Goal: Task Accomplishment & Management: Use online tool/utility

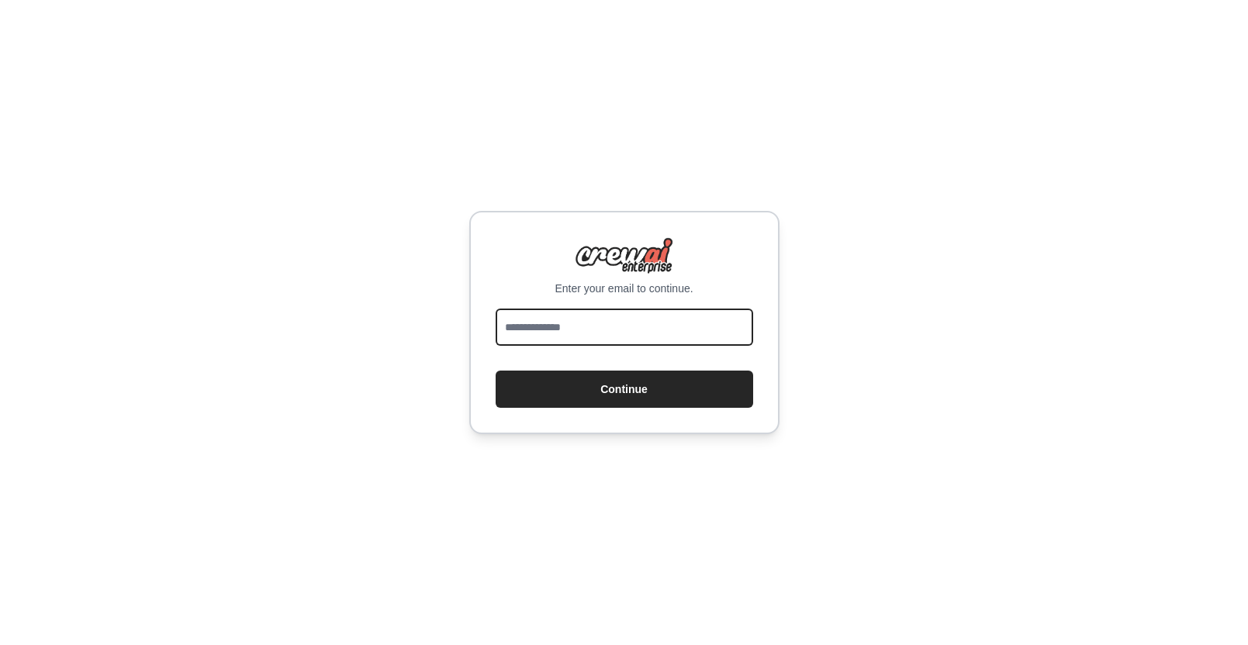
click at [633, 323] on input "email" at bounding box center [623, 327] width 257 height 37
click at [0, 644] on com-1password-button at bounding box center [0, 645] width 0 height 0
type input "**********"
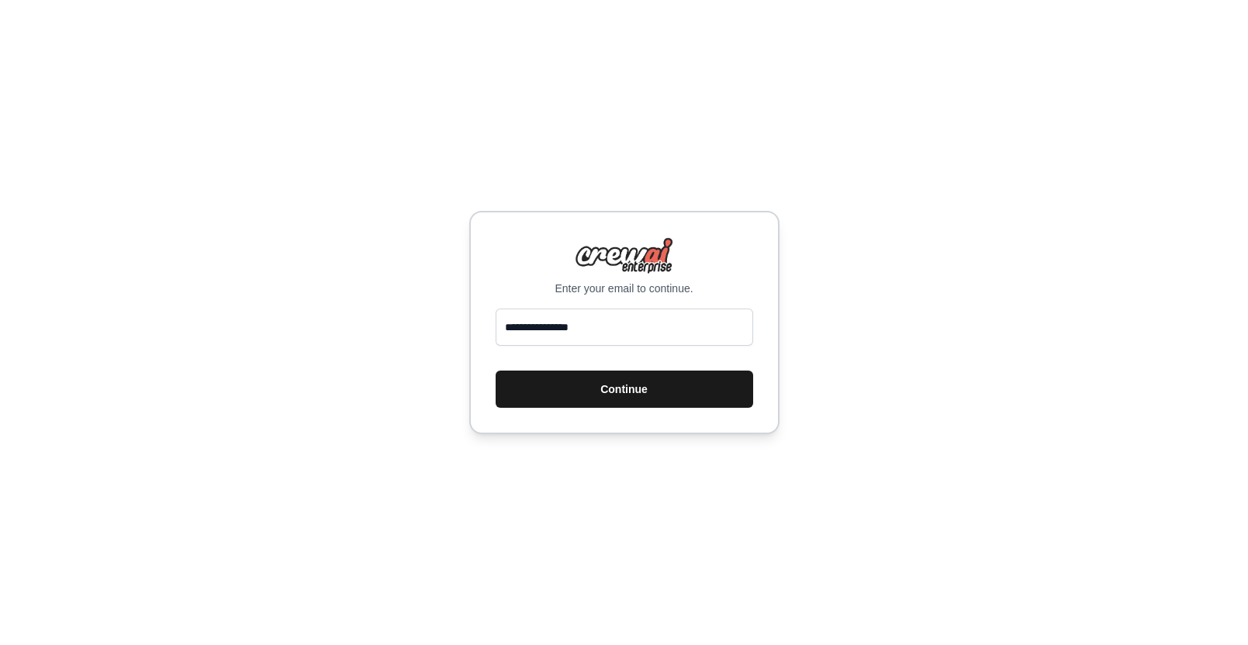
click at [654, 392] on button "Continue" at bounding box center [623, 389] width 257 height 37
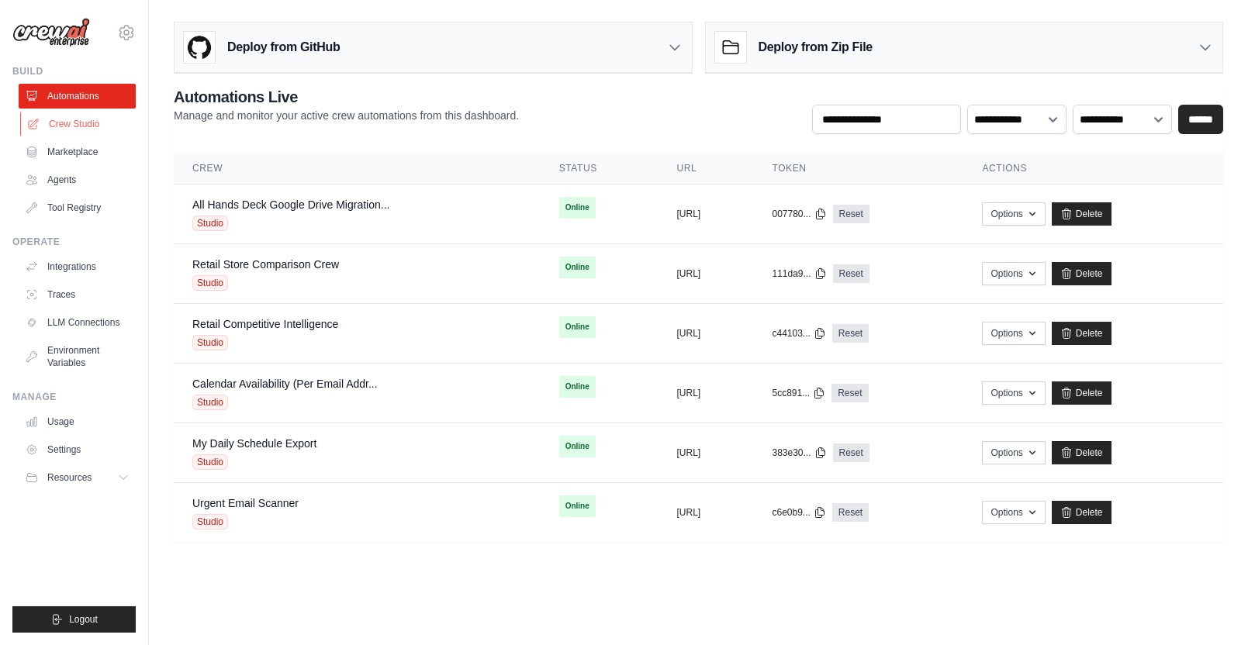
click at [98, 120] on link "Crew Studio" at bounding box center [78, 124] width 117 height 25
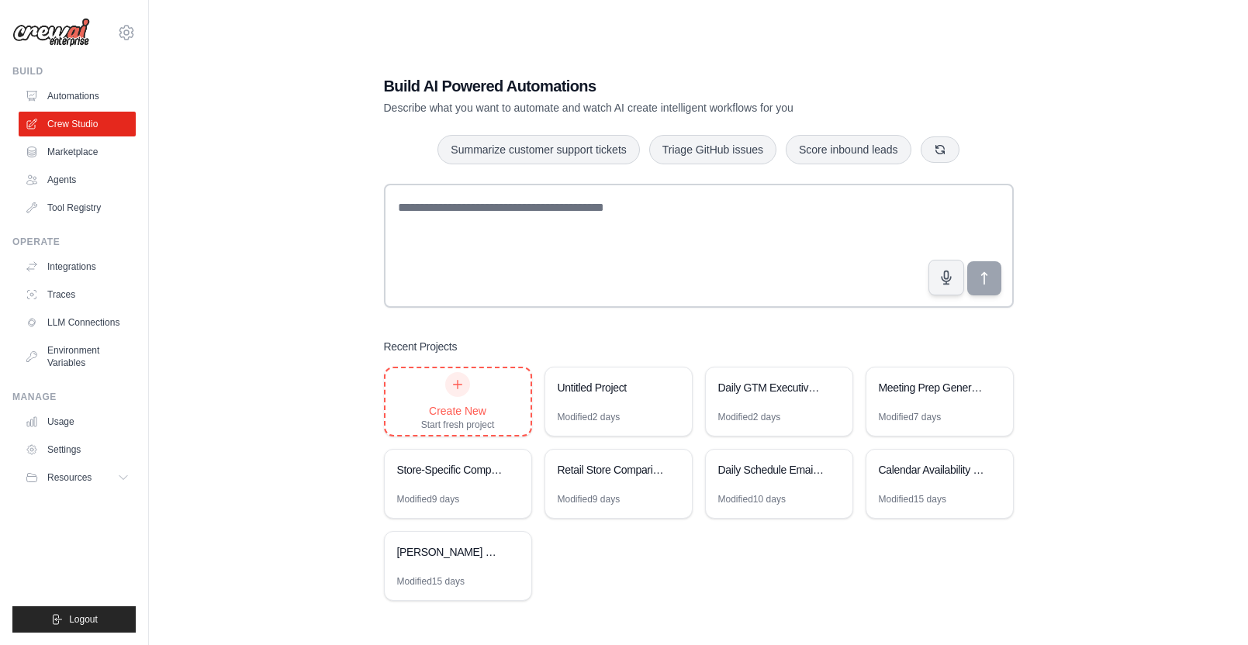
click at [451, 401] on div "Create New Start fresh project" at bounding box center [458, 401] width 74 height 59
click at [82, 259] on link "Integrations" at bounding box center [78, 266] width 117 height 25
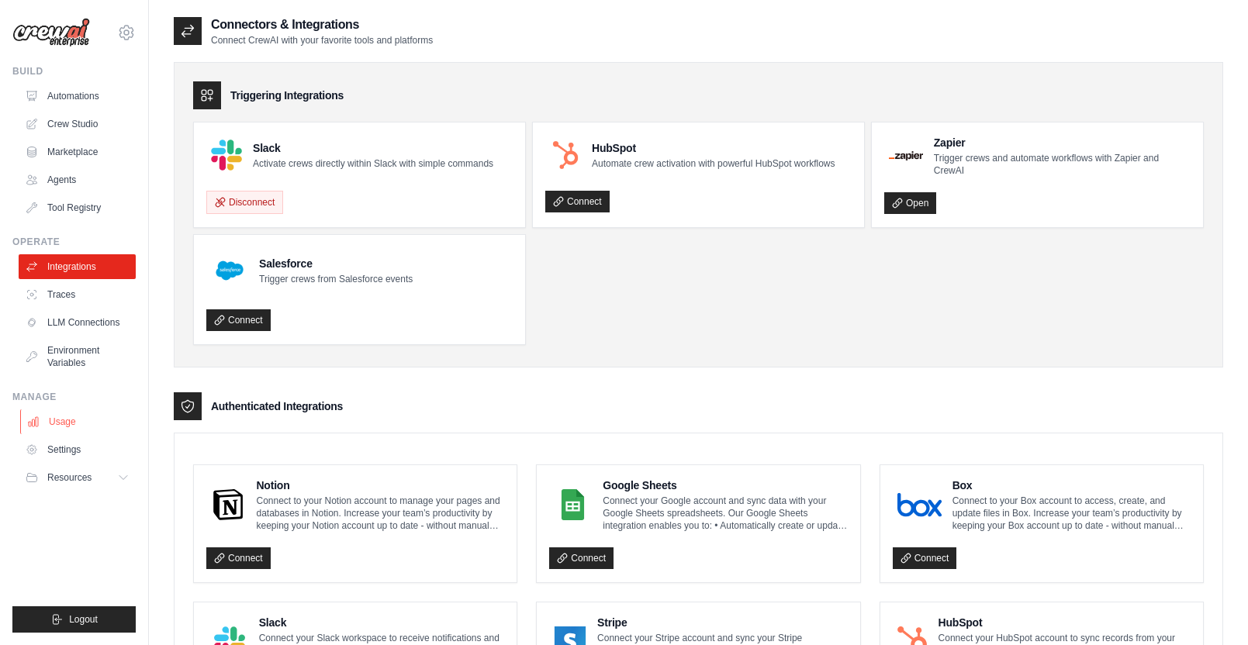
click at [79, 422] on link "Usage" at bounding box center [78, 421] width 117 height 25
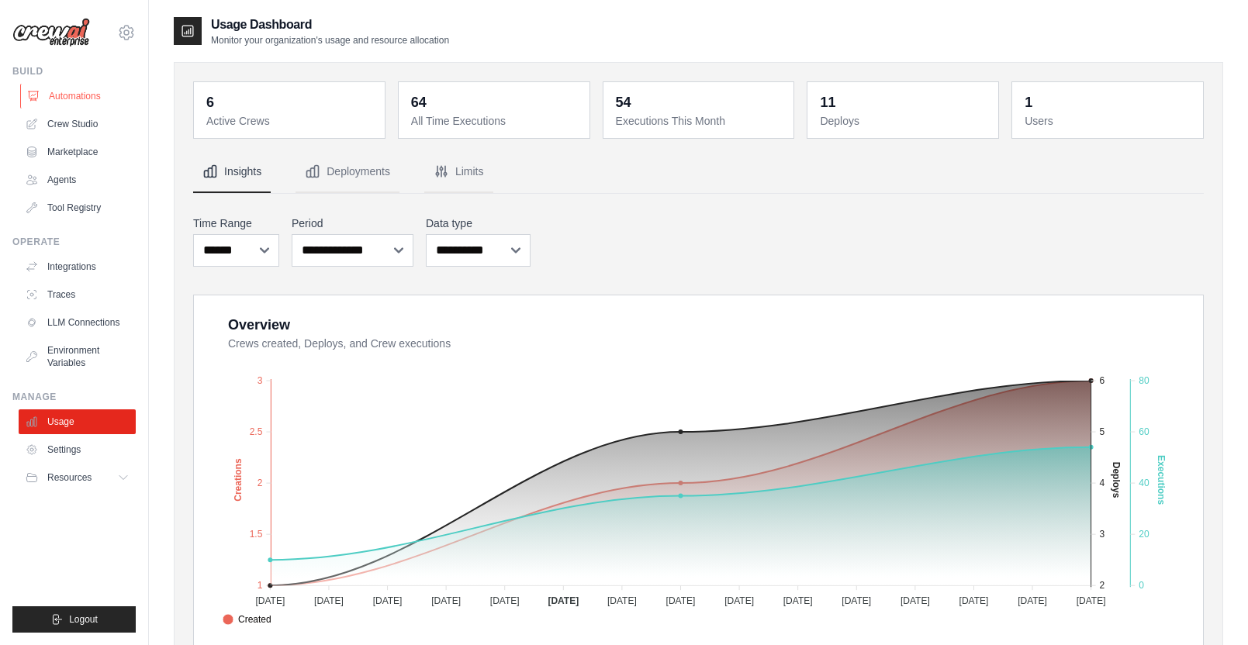
click at [91, 101] on link "Automations" at bounding box center [78, 96] width 117 height 25
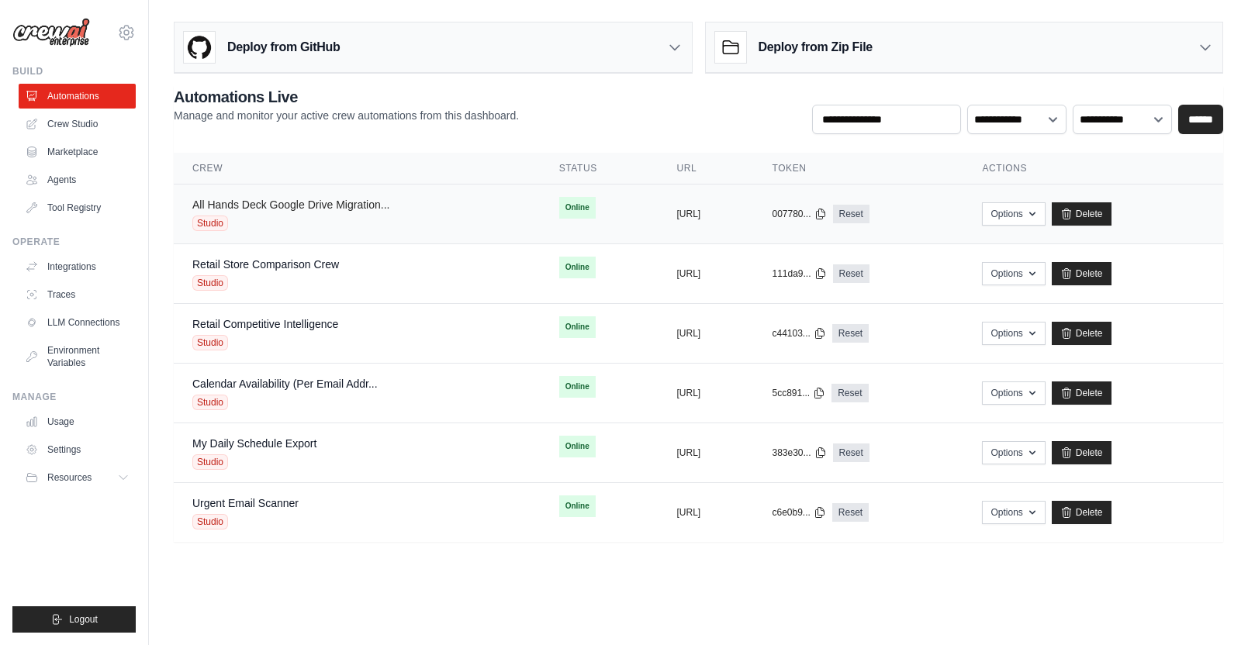
click at [328, 206] on link "All Hands Deck Google Drive Migration..." at bounding box center [290, 204] width 197 height 12
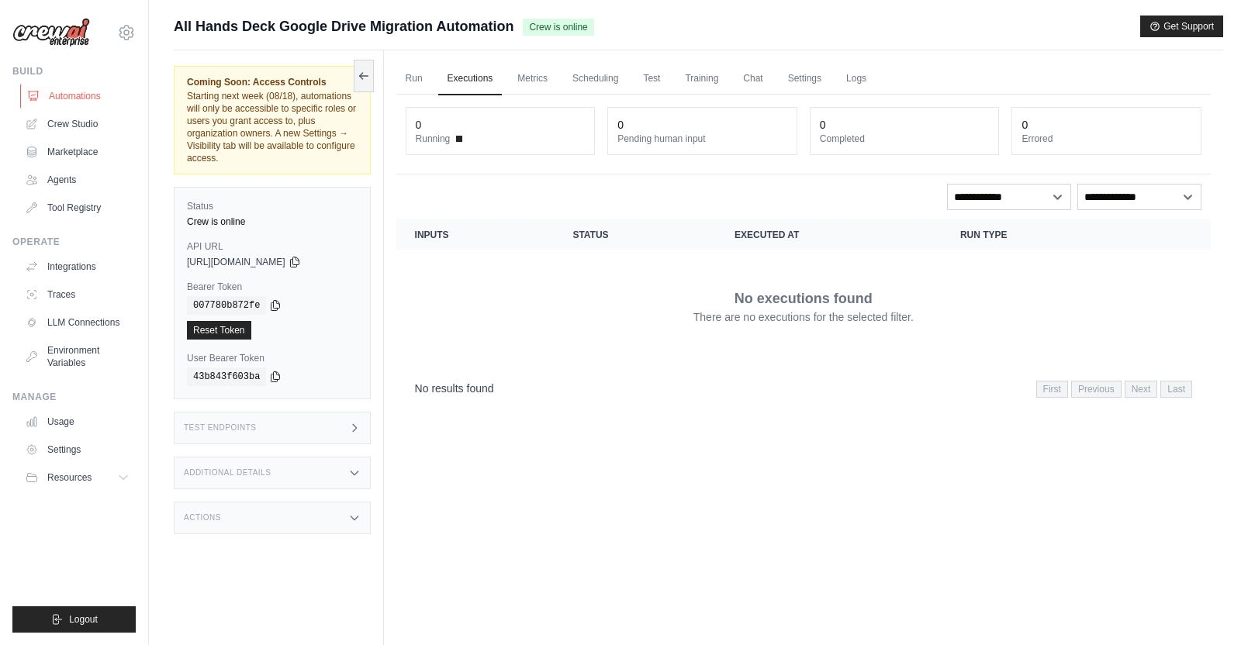
click at [91, 87] on link "Automations" at bounding box center [78, 96] width 117 height 25
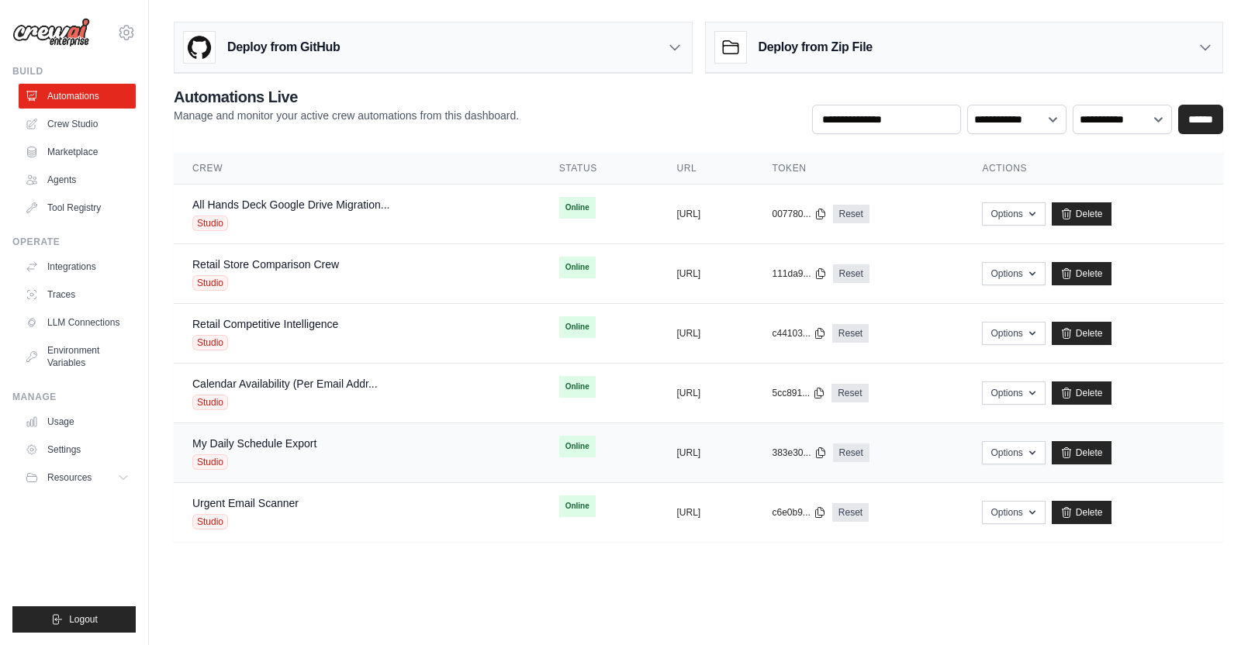
click at [347, 436] on div "My Daily Schedule Export Studio" at bounding box center [357, 453] width 330 height 34
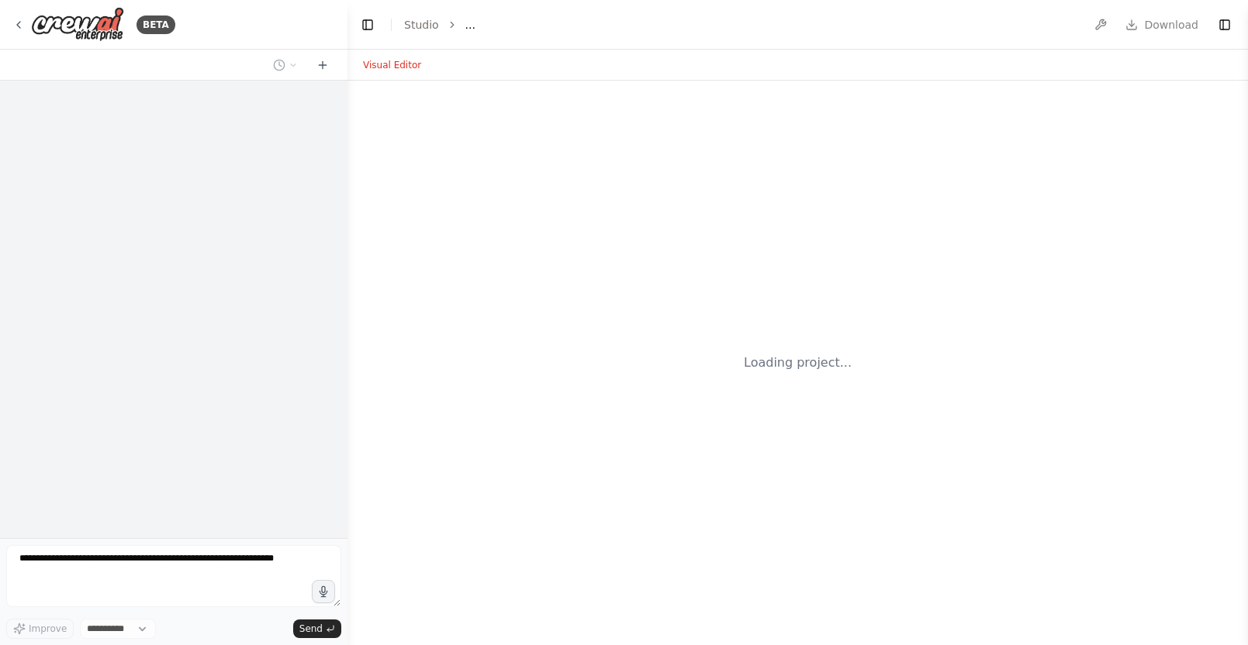
select select "****"
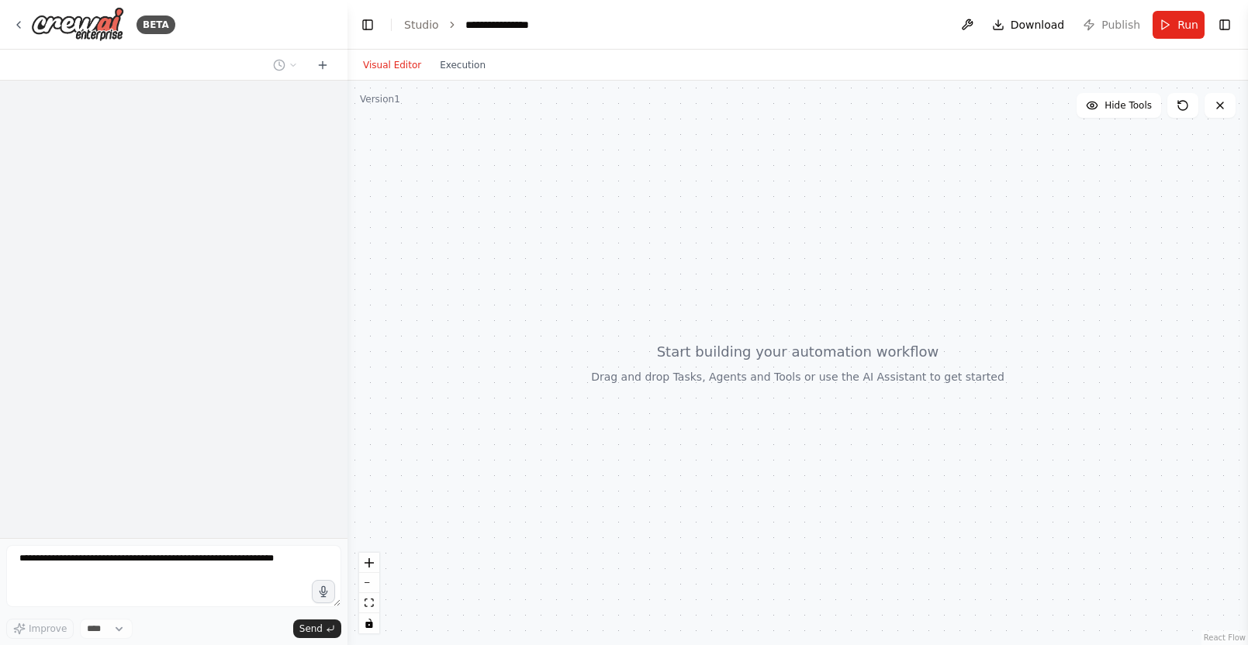
click at [1227, 26] on button "Toggle Right Sidebar" at bounding box center [1224, 25] width 22 height 22
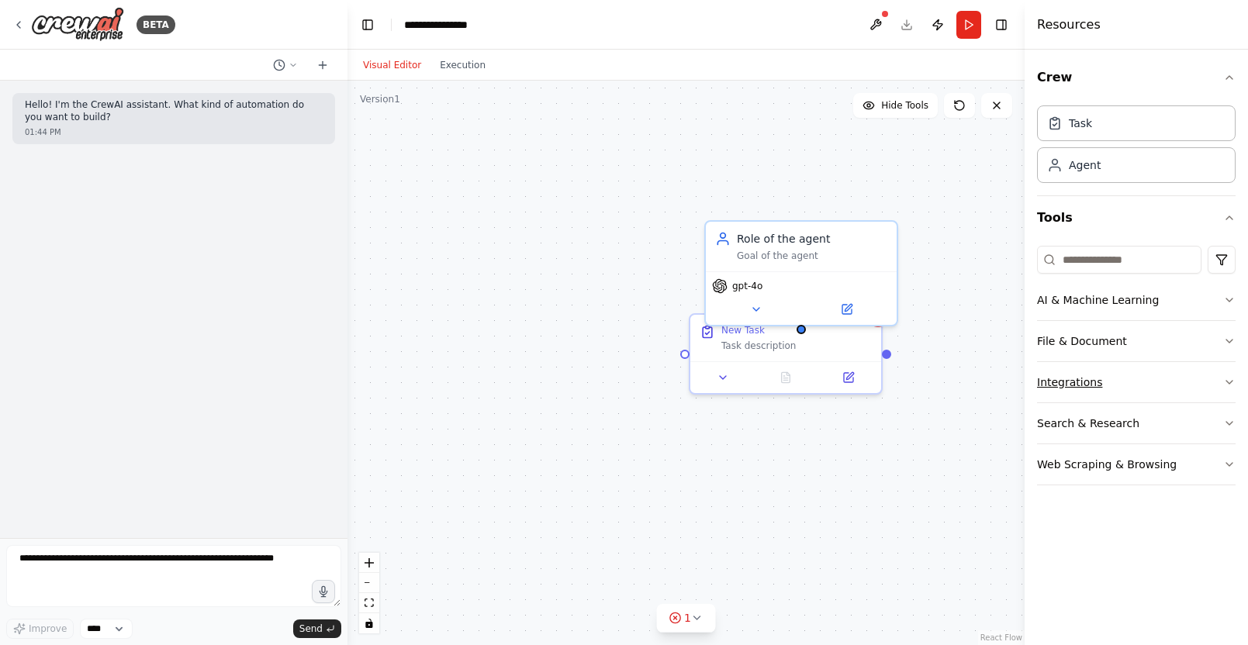
click at [1217, 379] on button "Integrations" at bounding box center [1136, 382] width 198 height 40
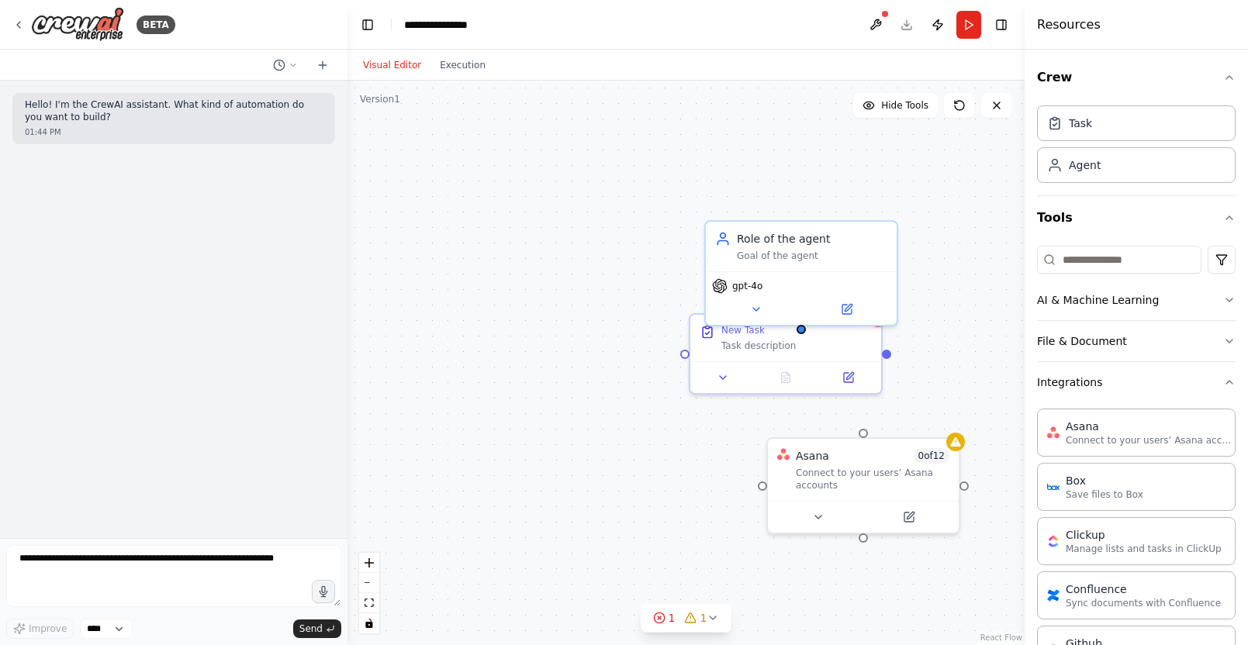
click at [966, 415] on div "New Task Task description Role of the agent Goal of the agent gpt-4o Asana 0 of…" at bounding box center [685, 363] width 677 height 564
click at [1005, 21] on button "Toggle Right Sidebar" at bounding box center [1001, 25] width 22 height 22
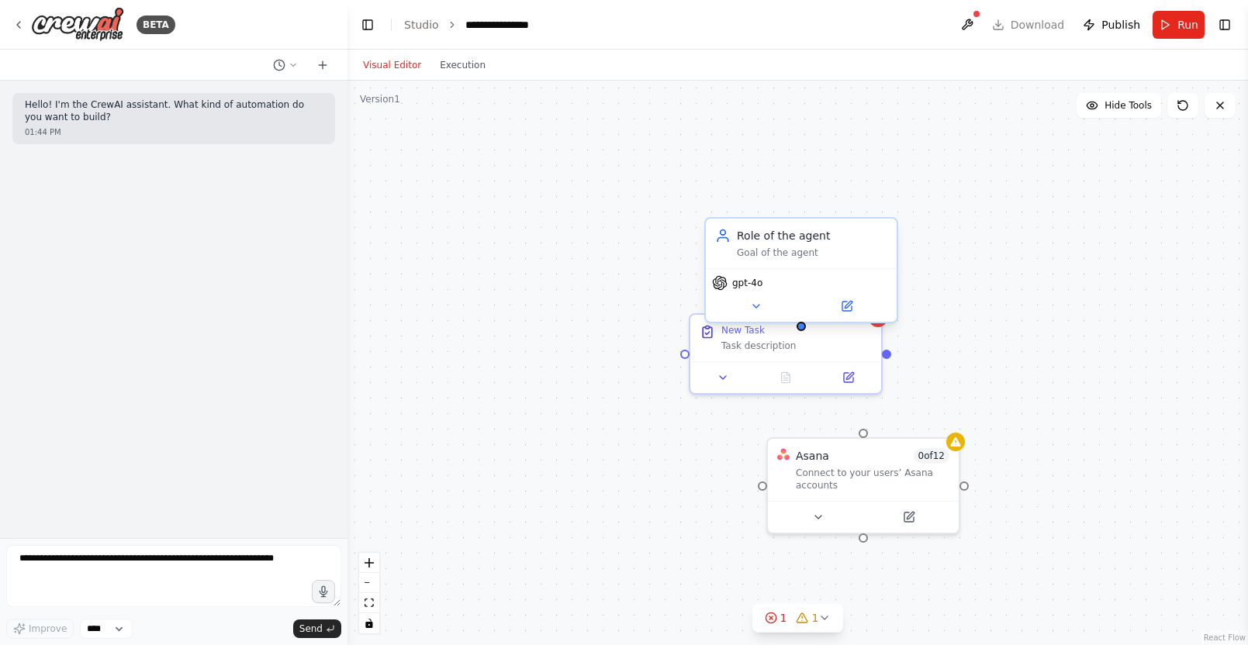
click at [871, 247] on div "Goal of the agent" at bounding box center [812, 253] width 150 height 12
click at [882, 200] on icon at bounding box center [885, 203] width 6 height 9
click at [846, 198] on button "Confirm" at bounding box center [840, 203] width 55 height 19
drag, startPoint x: 850, startPoint y: 328, endPoint x: 859, endPoint y: 315, distance: 16.1
click at [850, 328] on div "New Task" at bounding box center [796, 327] width 150 height 12
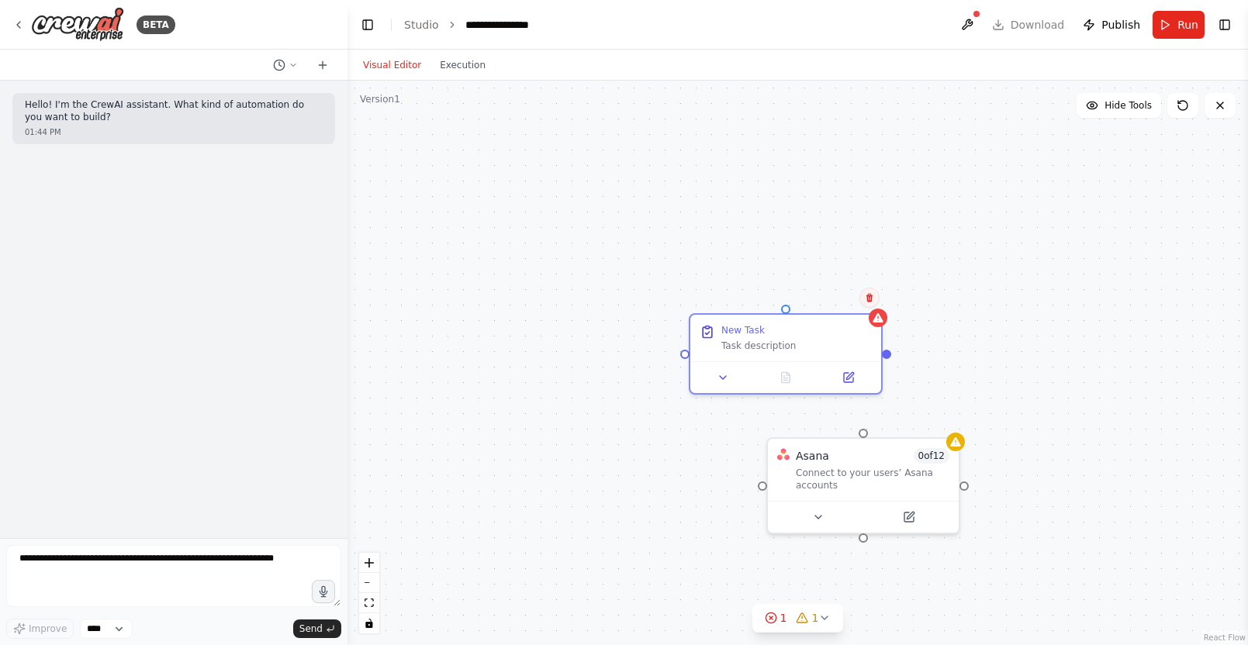
click at [871, 295] on icon at bounding box center [869, 298] width 6 height 9
click at [826, 297] on button "Confirm" at bounding box center [825, 297] width 55 height 19
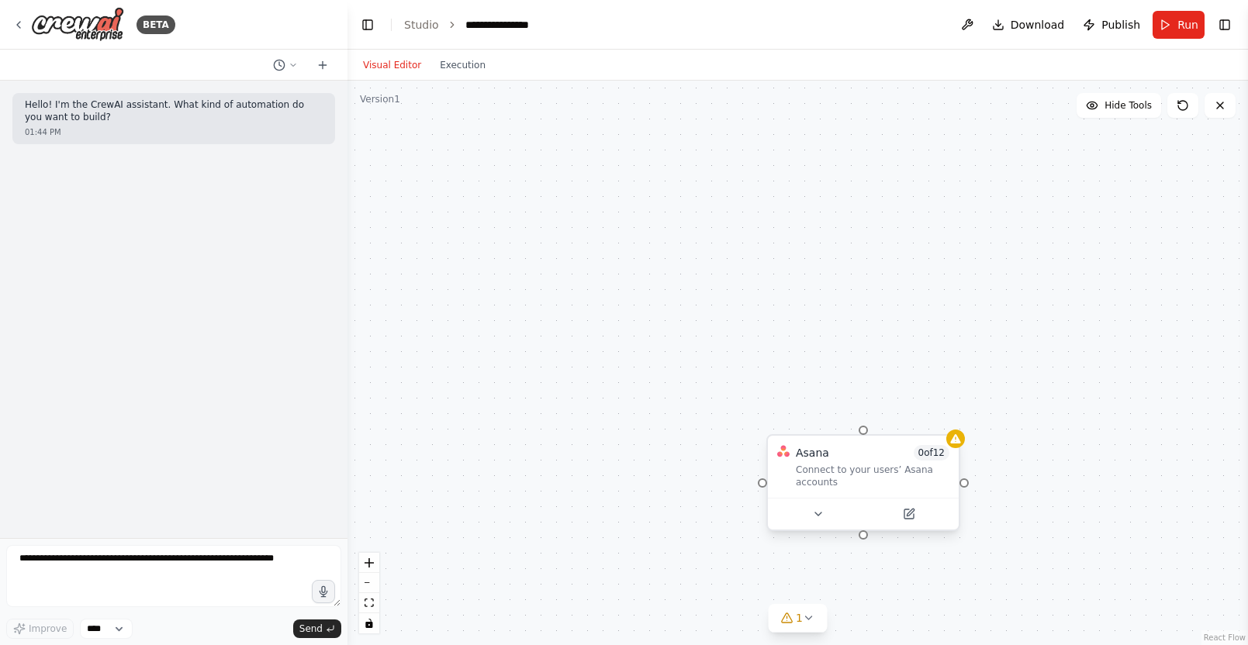
drag, startPoint x: 897, startPoint y: 445, endPoint x: 933, endPoint y: 435, distance: 37.1
click at [897, 446] on div "Asana 0 of 12" at bounding box center [873, 453] width 154 height 16
click at [945, 416] on icon at bounding box center [947, 420] width 6 height 9
click at [917, 421] on button "Confirm" at bounding box center [902, 420] width 55 height 19
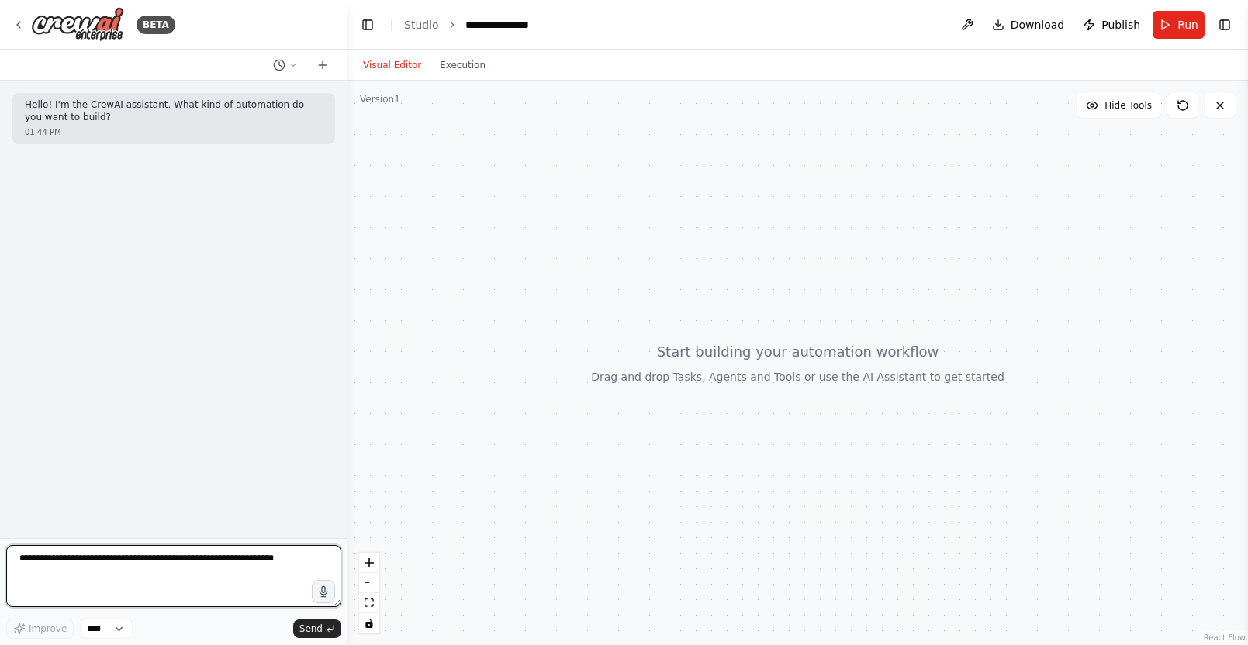
click at [138, 585] on textarea at bounding box center [173, 576] width 335 height 62
type textarea "**********"
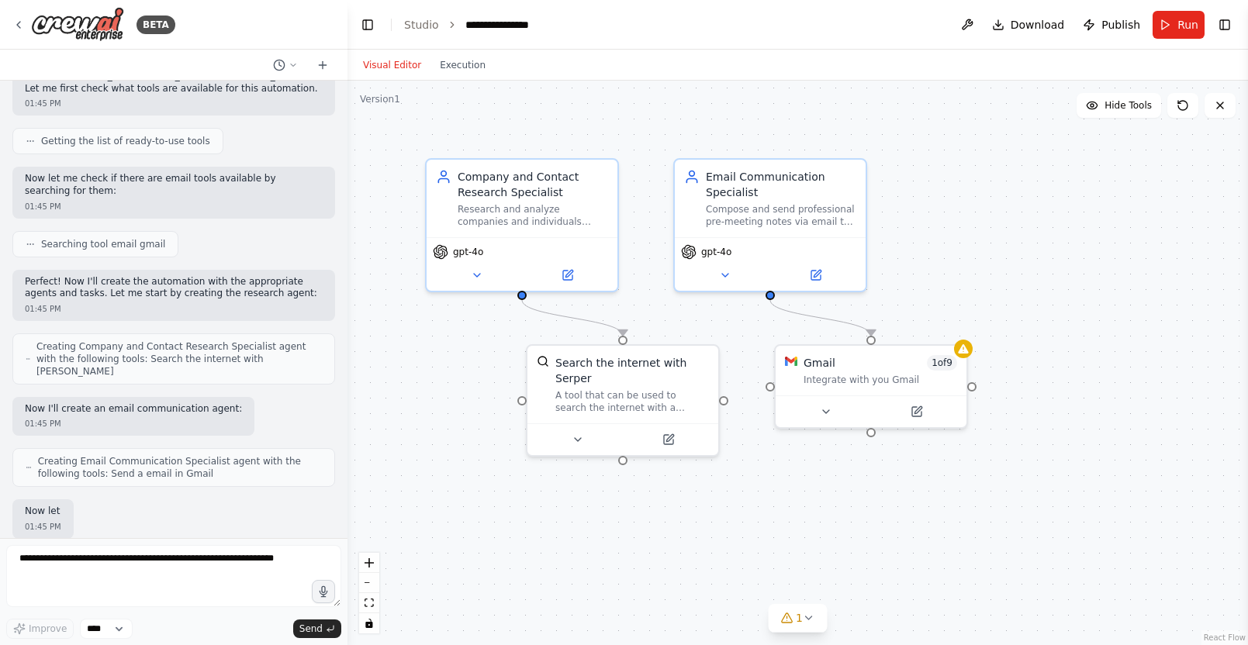
scroll to position [299, 0]
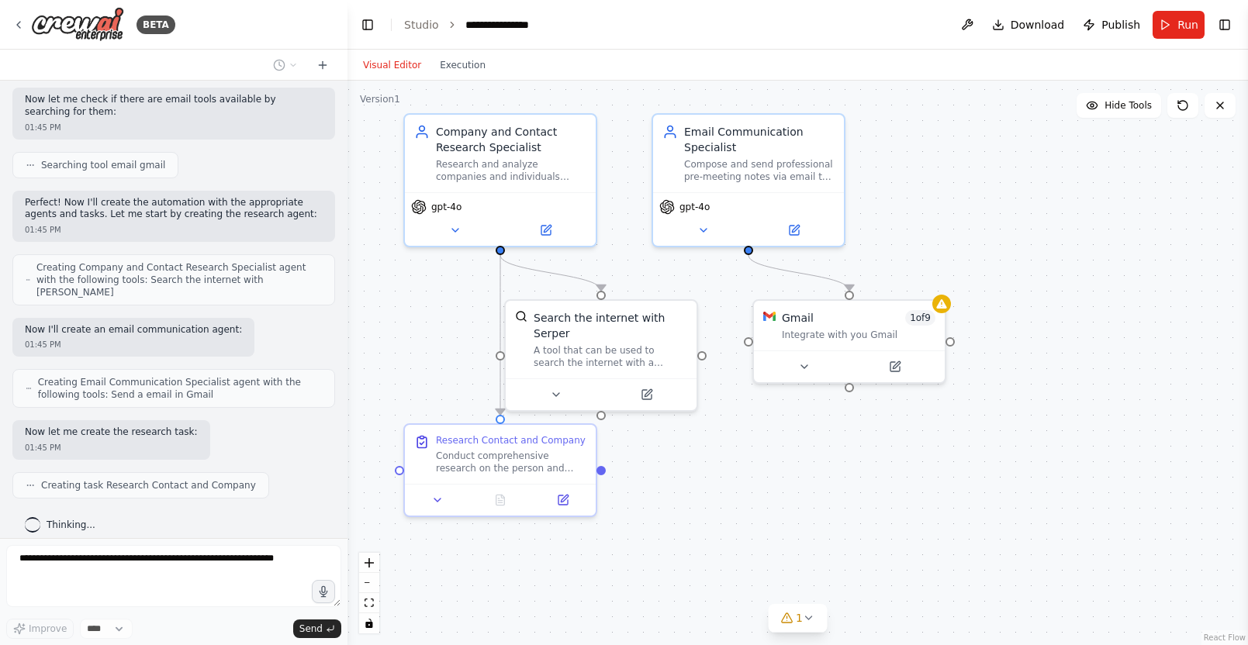
drag, startPoint x: 713, startPoint y: 498, endPoint x: 709, endPoint y: 463, distance: 35.0
click at [709, 463] on div ".deletable-edge-delete-btn { width: 20px; height: 20px; border: 0px solid #ffff…" at bounding box center [797, 363] width 900 height 564
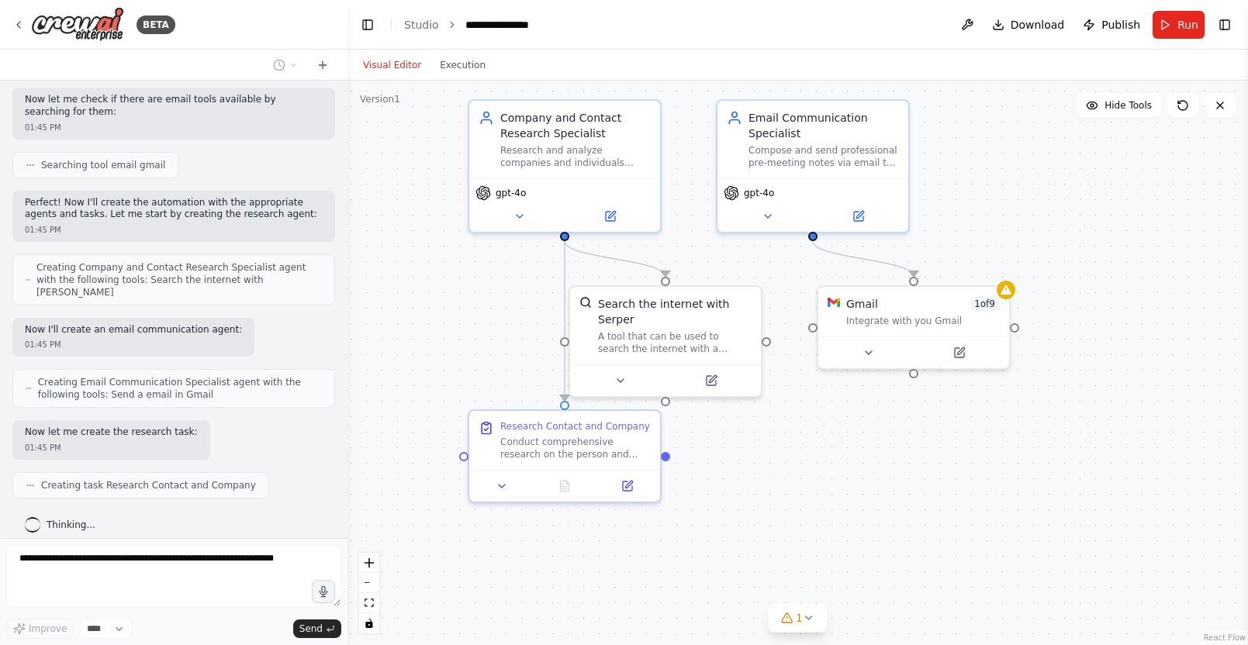
drag, startPoint x: 784, startPoint y: 486, endPoint x: 797, endPoint y: 493, distance: 14.9
click at [797, 493] on div ".deletable-edge-delete-btn { width: 20px; height: 20px; border: 0px solid #ffff…" at bounding box center [797, 363] width 900 height 564
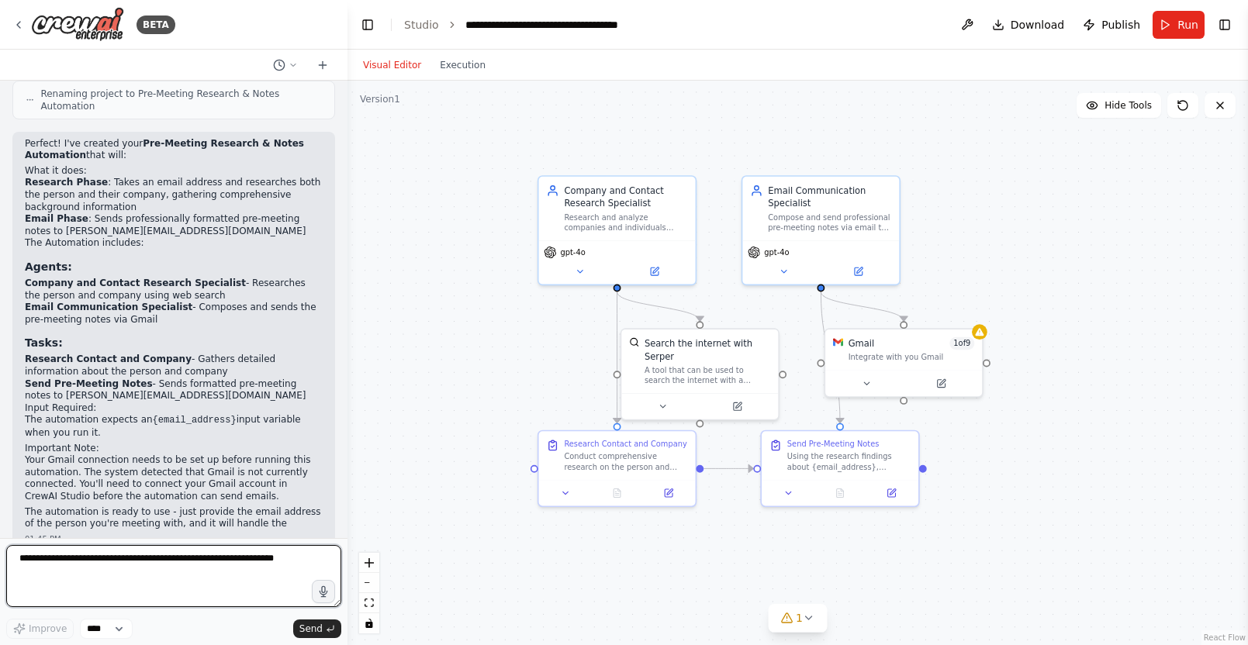
scroll to position [1013, 0]
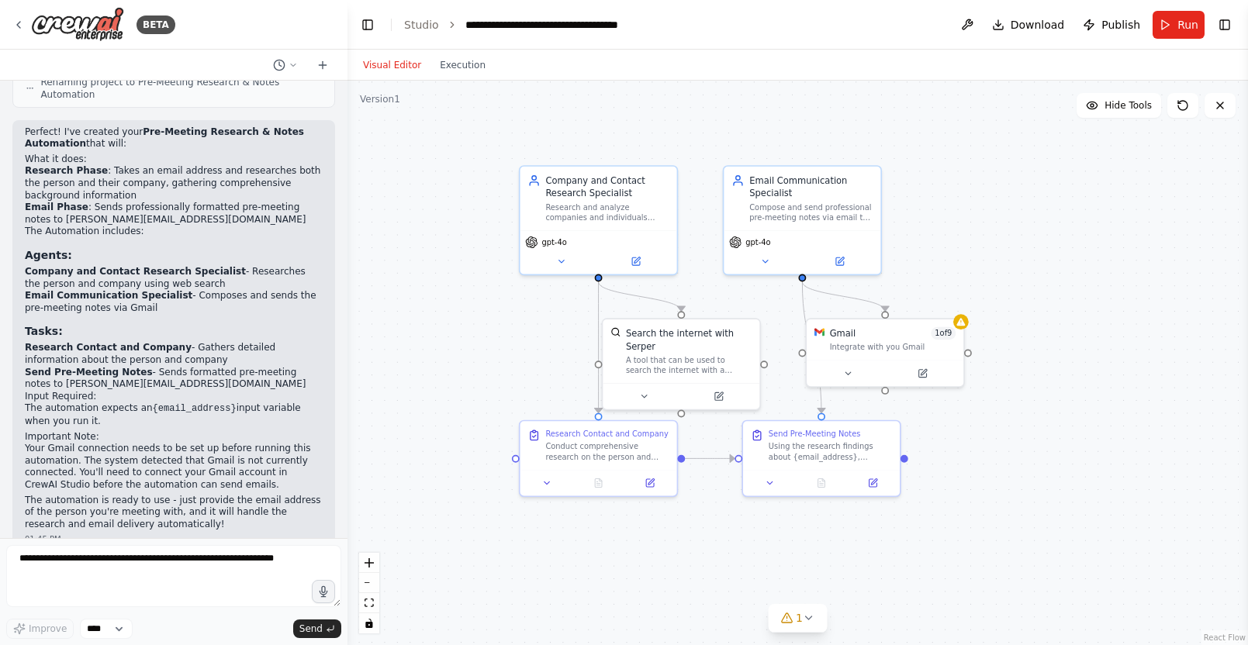
drag, startPoint x: 482, startPoint y: 299, endPoint x: 464, endPoint y: 289, distance: 20.8
click at [464, 289] on div ".deletable-edge-delete-btn { width: 20px; height: 20px; border: 0px solid #ffff…" at bounding box center [797, 363] width 900 height 564
click at [31, 22] on img at bounding box center [77, 24] width 93 height 35
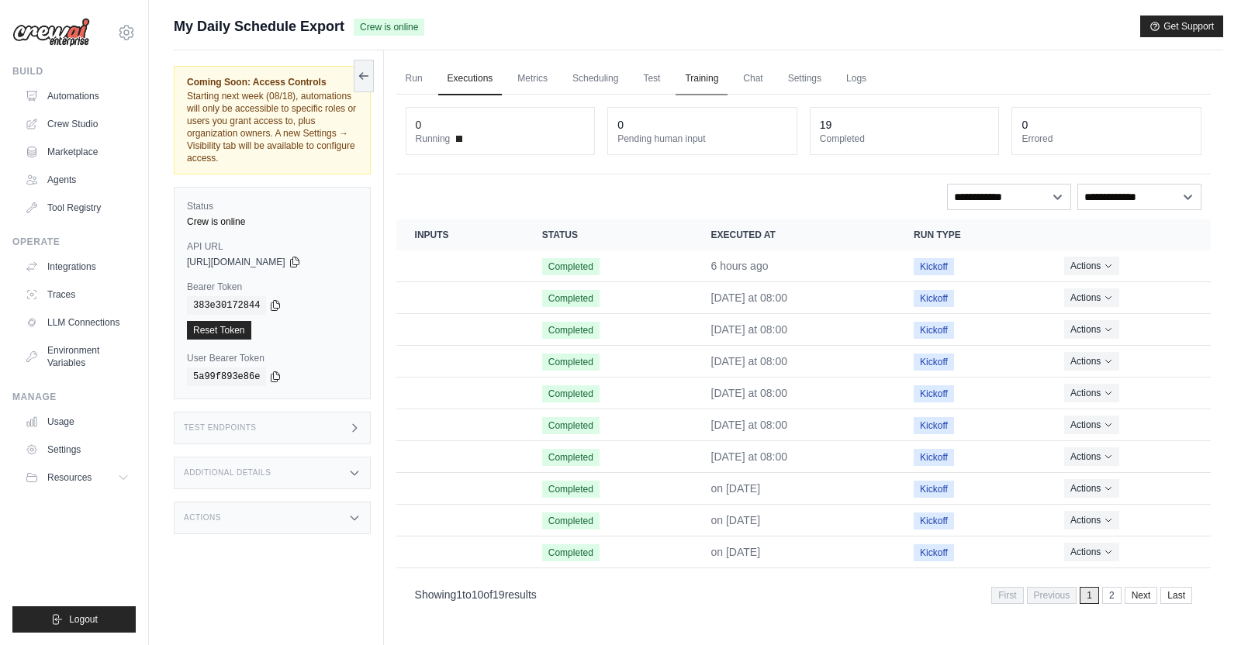
click at [709, 81] on link "Training" at bounding box center [701, 79] width 52 height 33
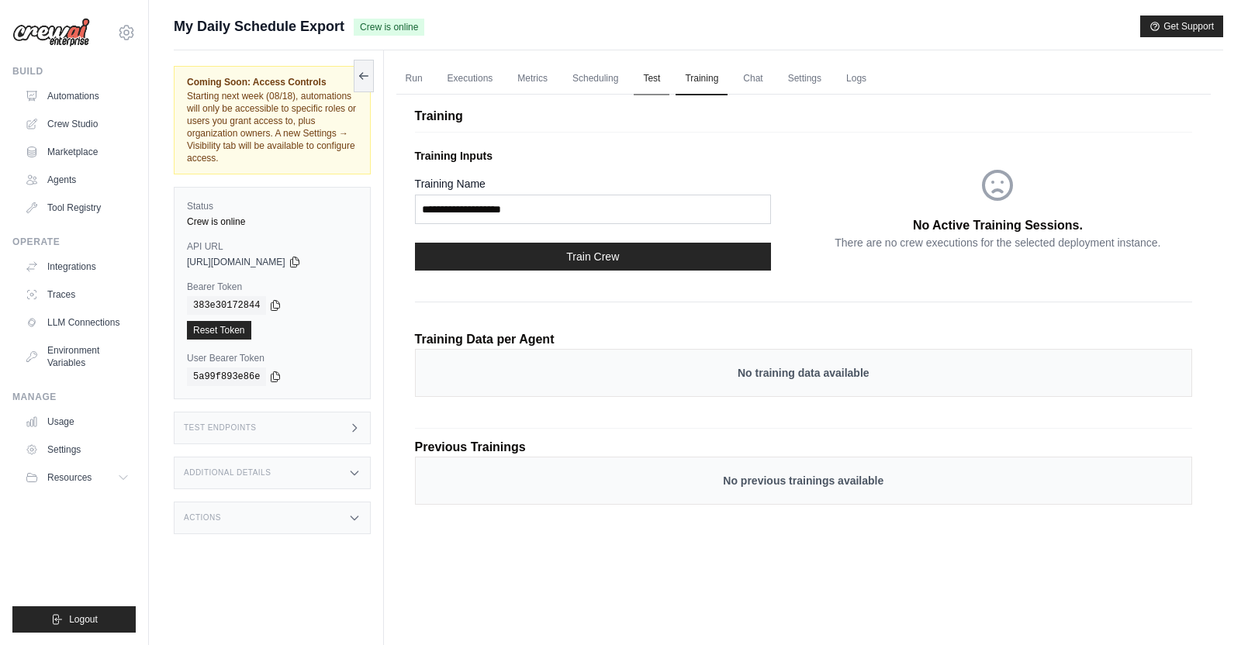
click at [646, 81] on link "Test" at bounding box center [651, 79] width 36 height 33
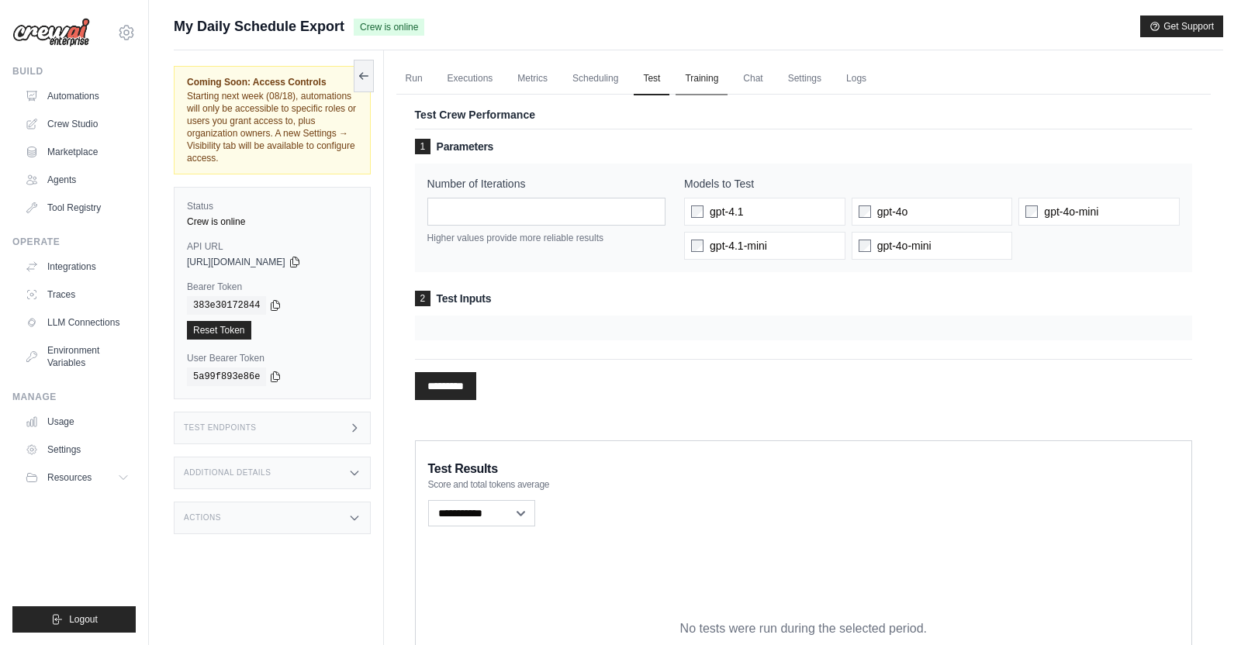
click at [708, 85] on link "Training" at bounding box center [701, 79] width 52 height 33
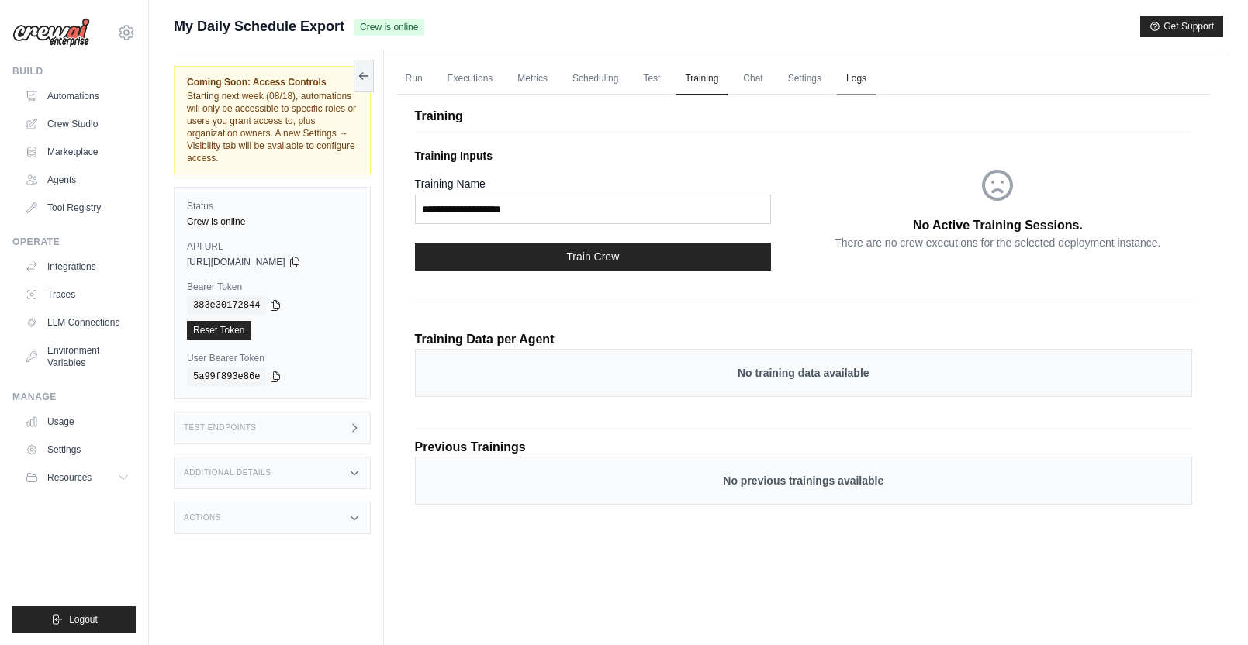
click at [857, 81] on link "Logs" at bounding box center [856, 79] width 39 height 33
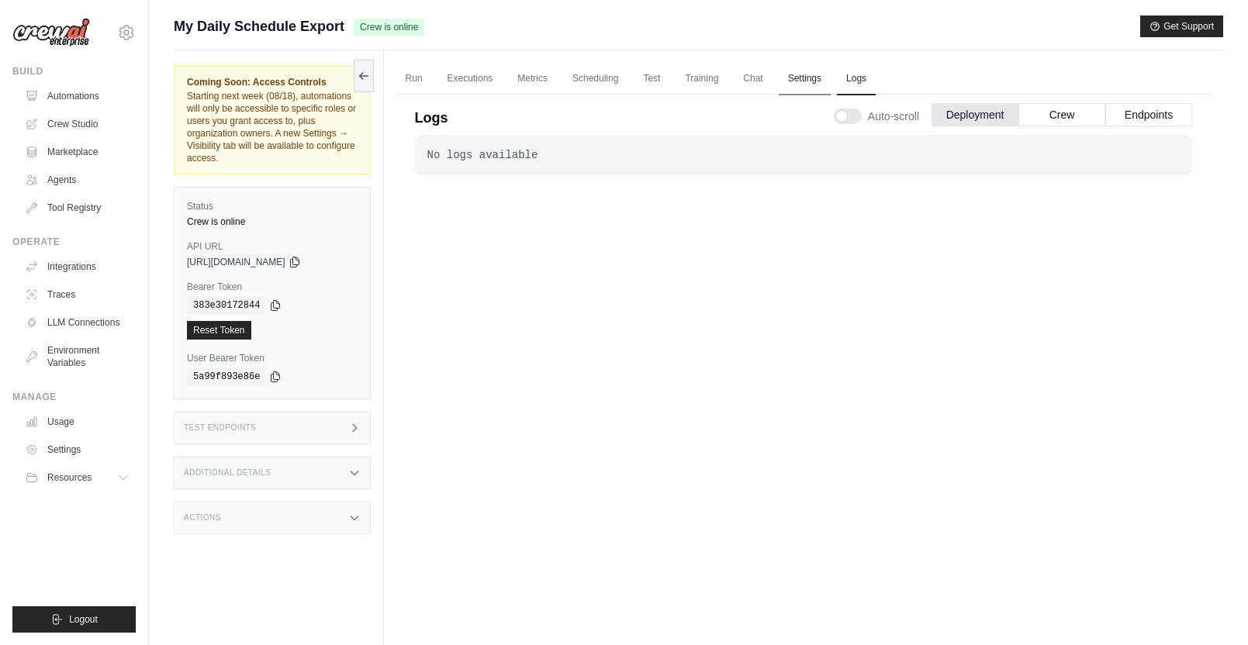
click at [772, 74] on ul "Run Executions Metrics Scheduling Test Training Chat Settings Logs" at bounding box center [803, 79] width 814 height 32
click at [809, 78] on link "Settings" at bounding box center [804, 79] width 52 height 33
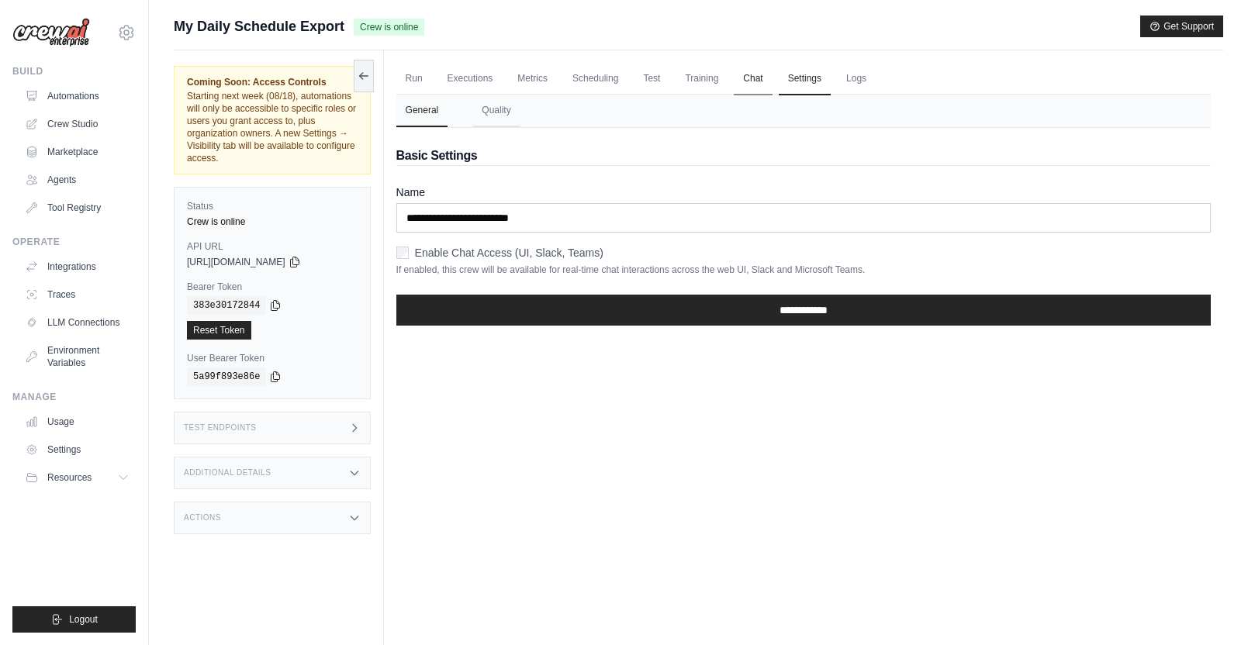
click at [752, 75] on link "Chat" at bounding box center [752, 79] width 38 height 33
click at [537, 75] on link "Metrics" at bounding box center [532, 79] width 49 height 33
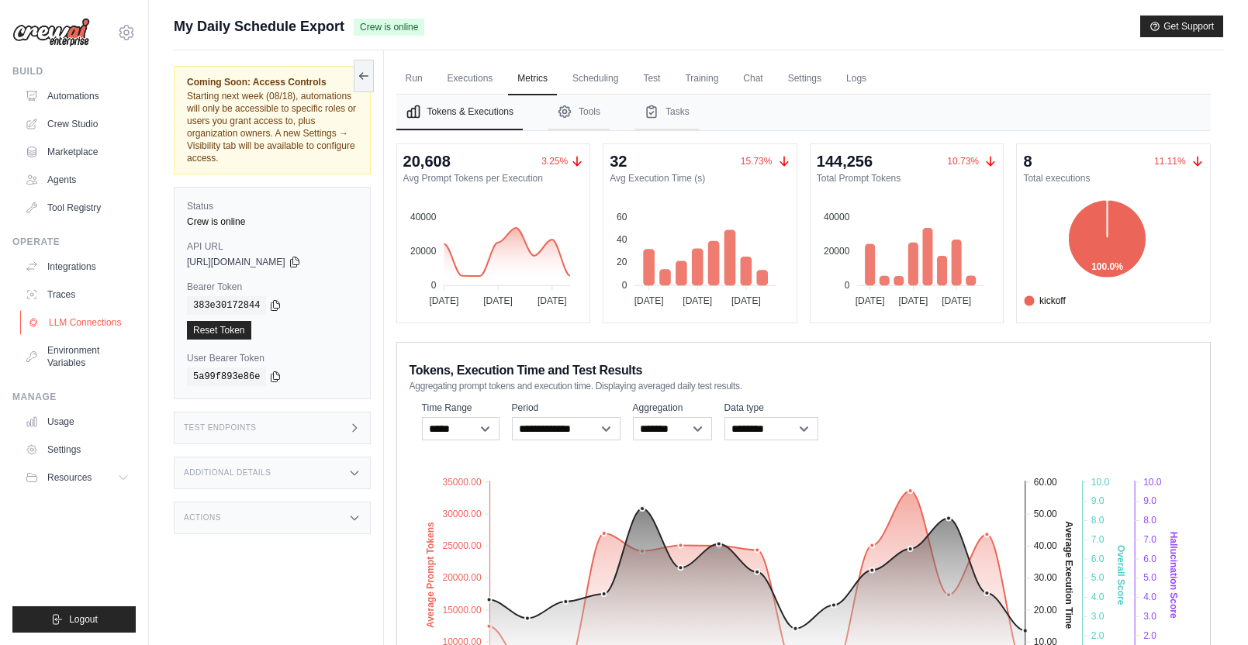
click at [77, 323] on link "LLM Connections" at bounding box center [78, 322] width 117 height 25
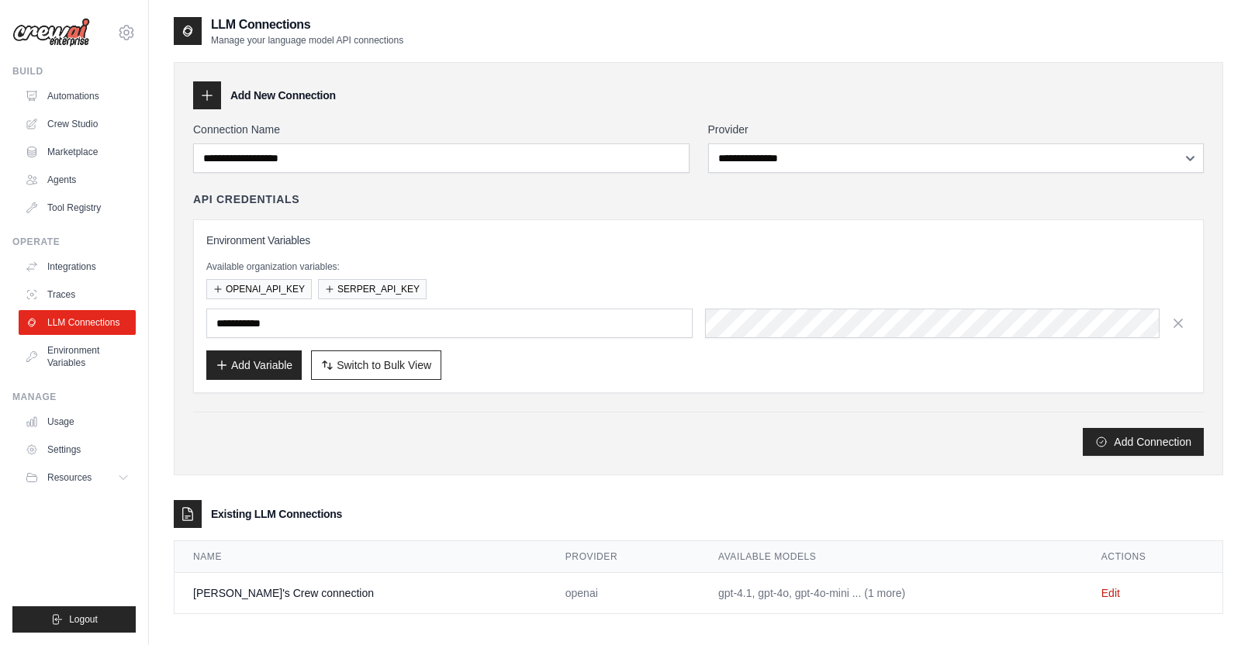
scroll to position [31, 0]
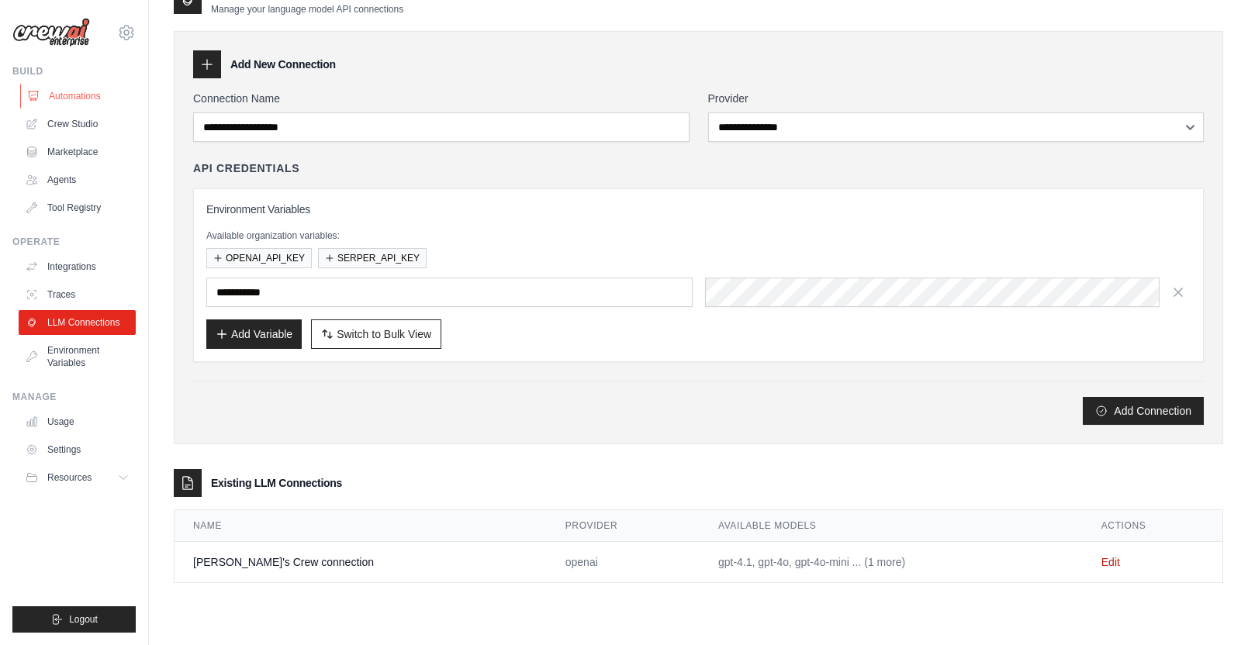
click at [98, 90] on link "Automations" at bounding box center [78, 96] width 117 height 25
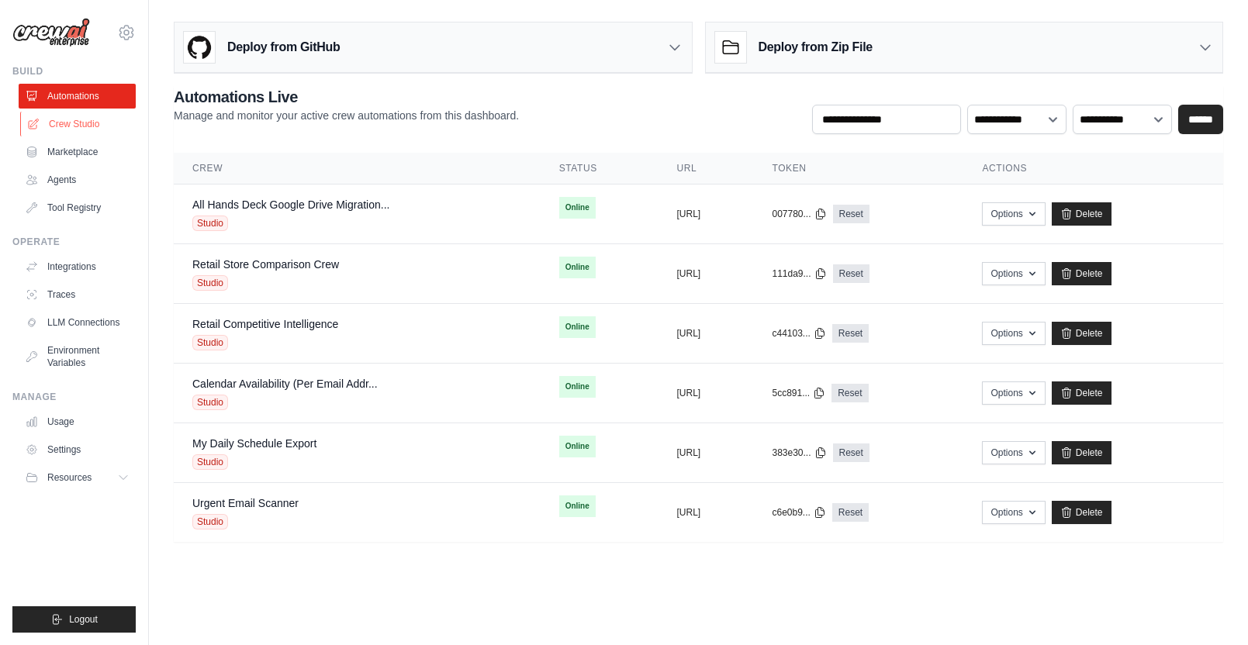
click at [78, 125] on link "Crew Studio" at bounding box center [78, 124] width 117 height 25
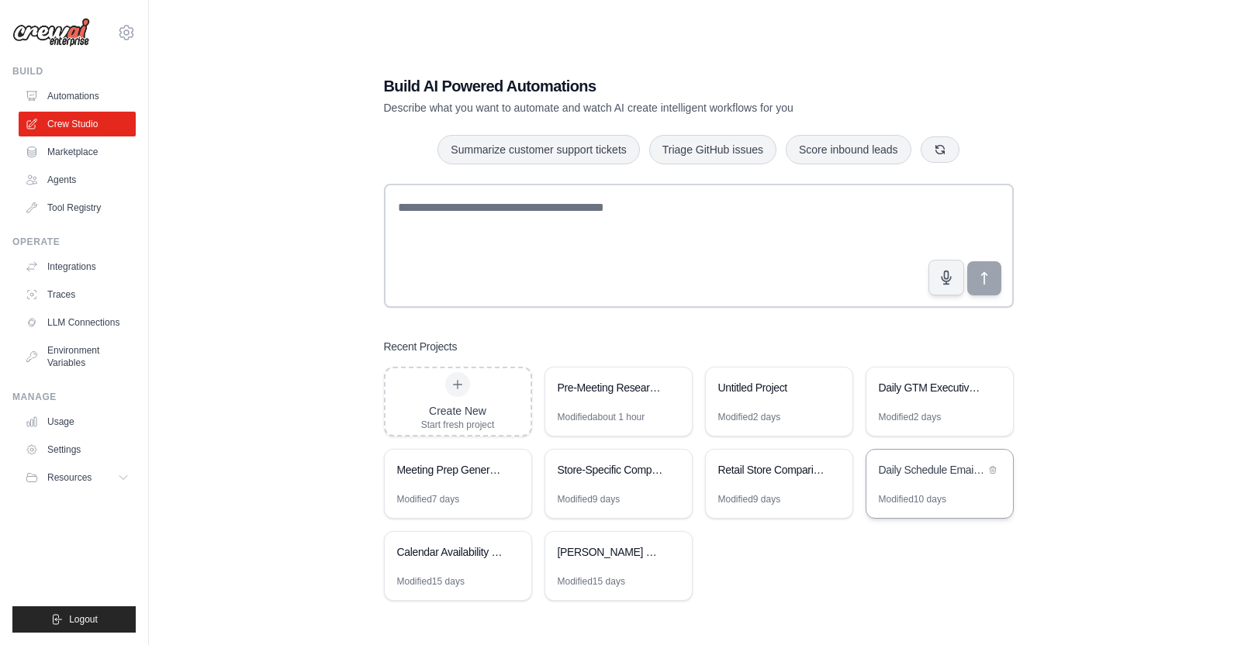
click at [933, 481] on div "Daily Schedule Email Automation" at bounding box center [939, 471] width 147 height 43
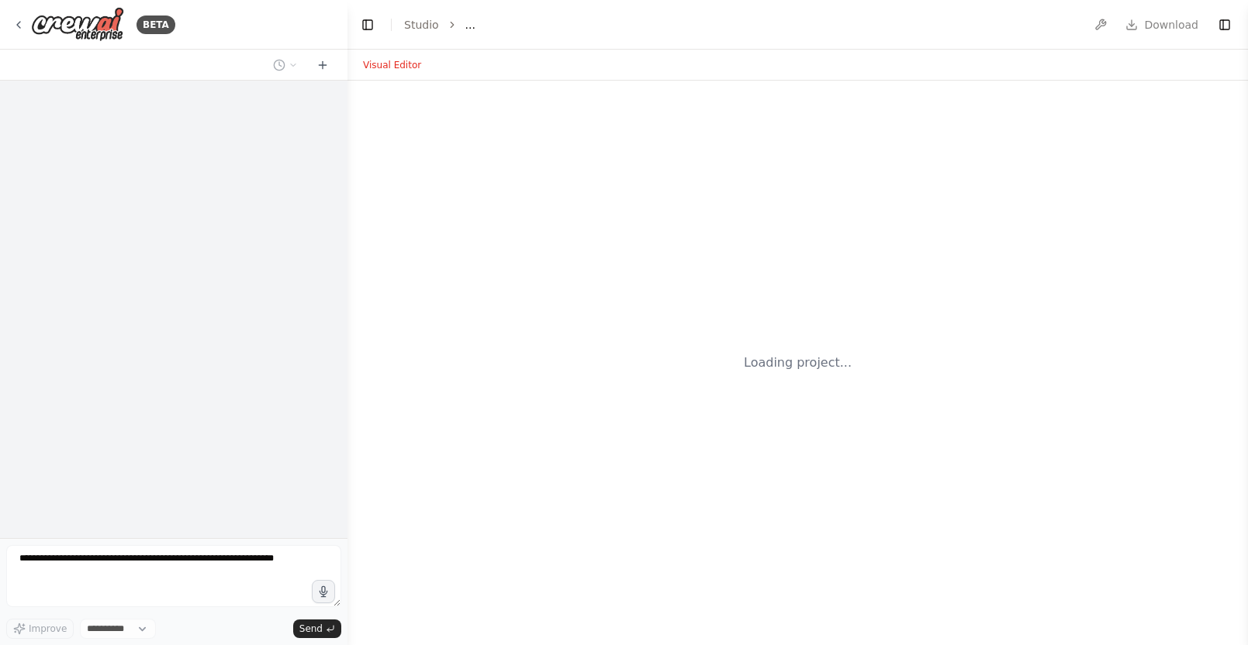
select select "****"
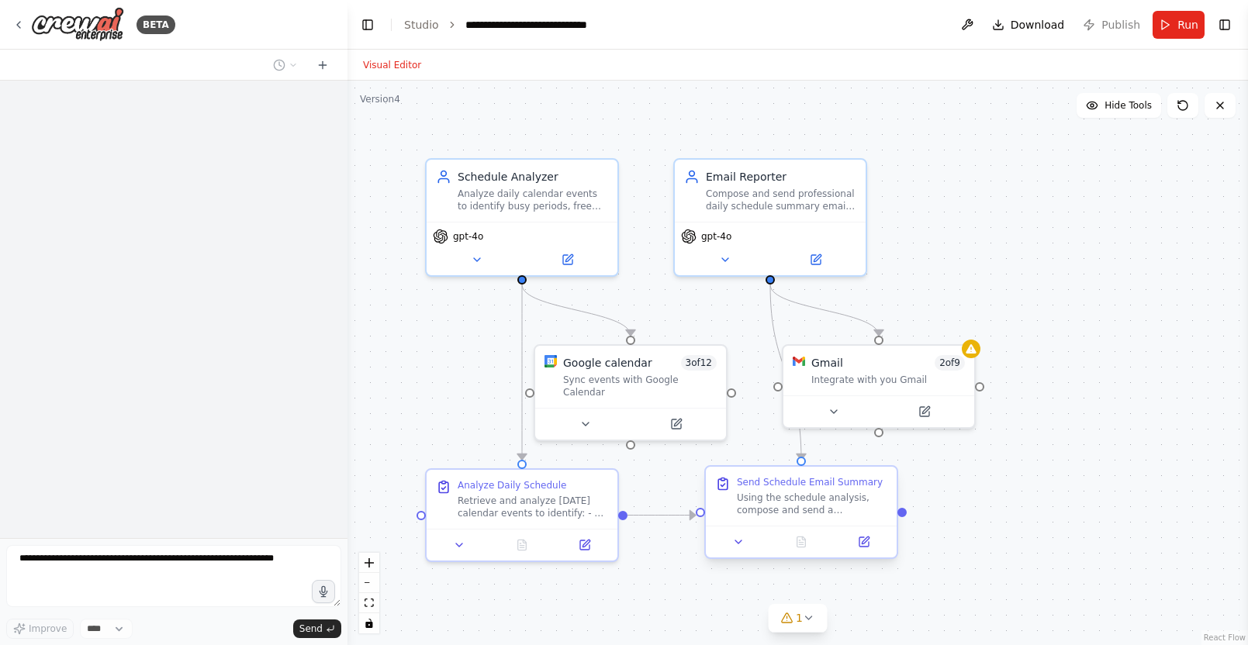
scroll to position [1829, 0]
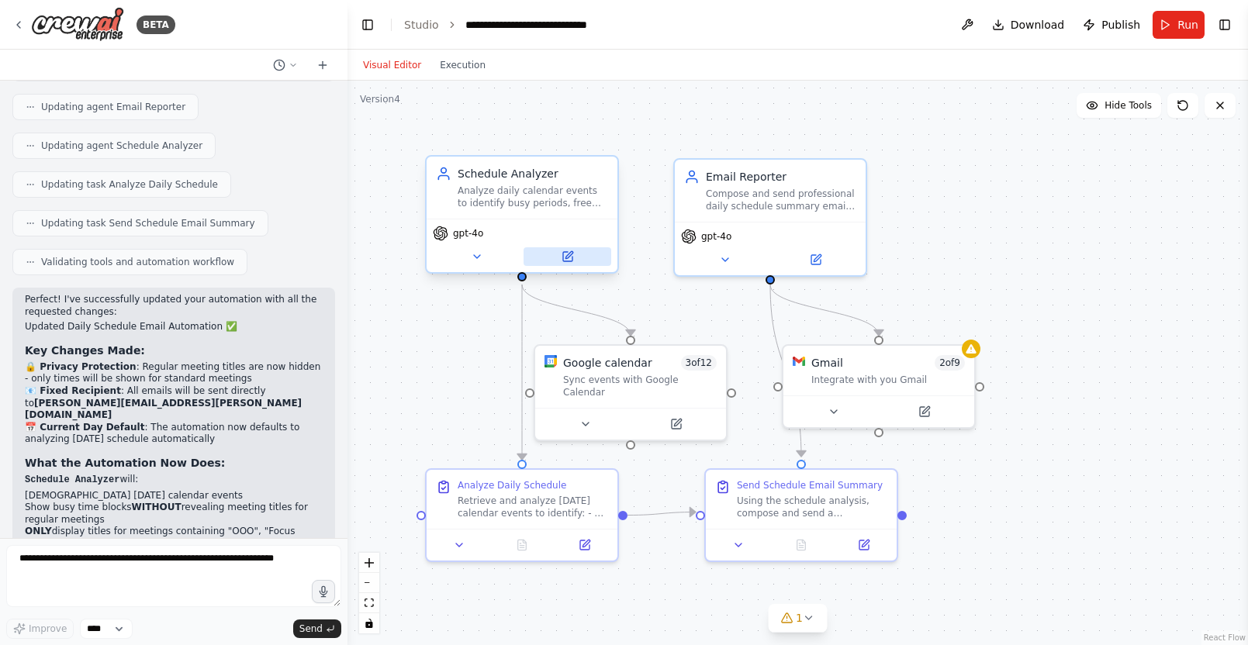
click at [593, 258] on button at bounding box center [567, 256] width 88 height 19
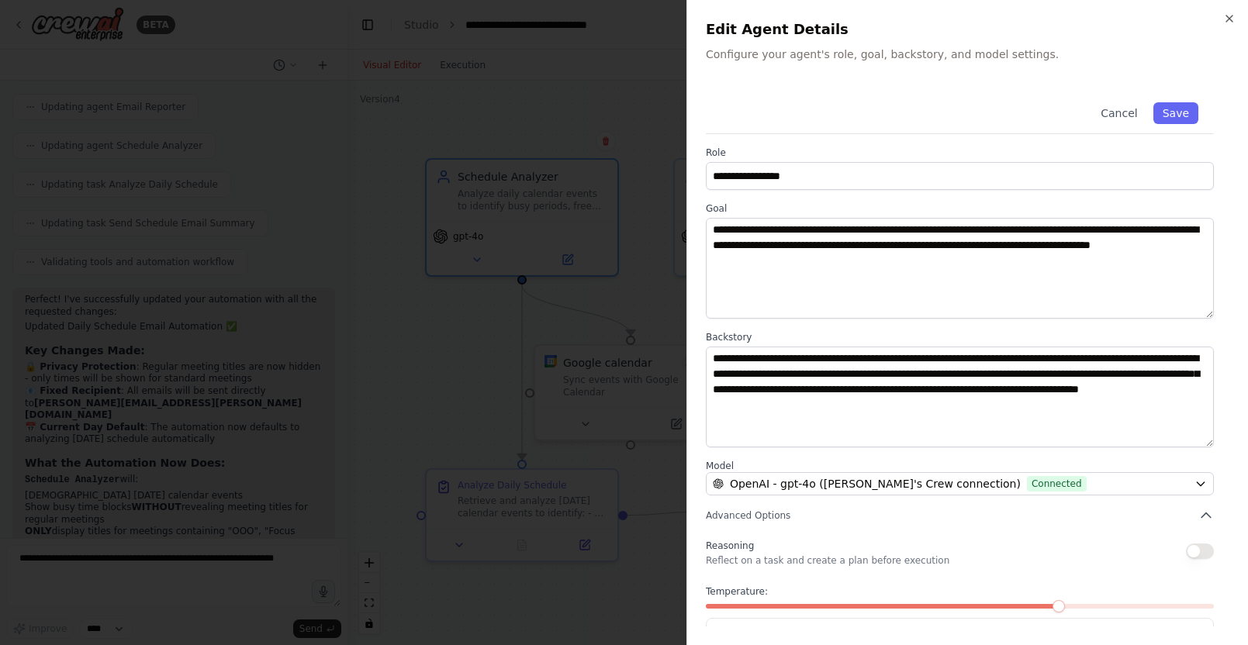
scroll to position [57, 0]
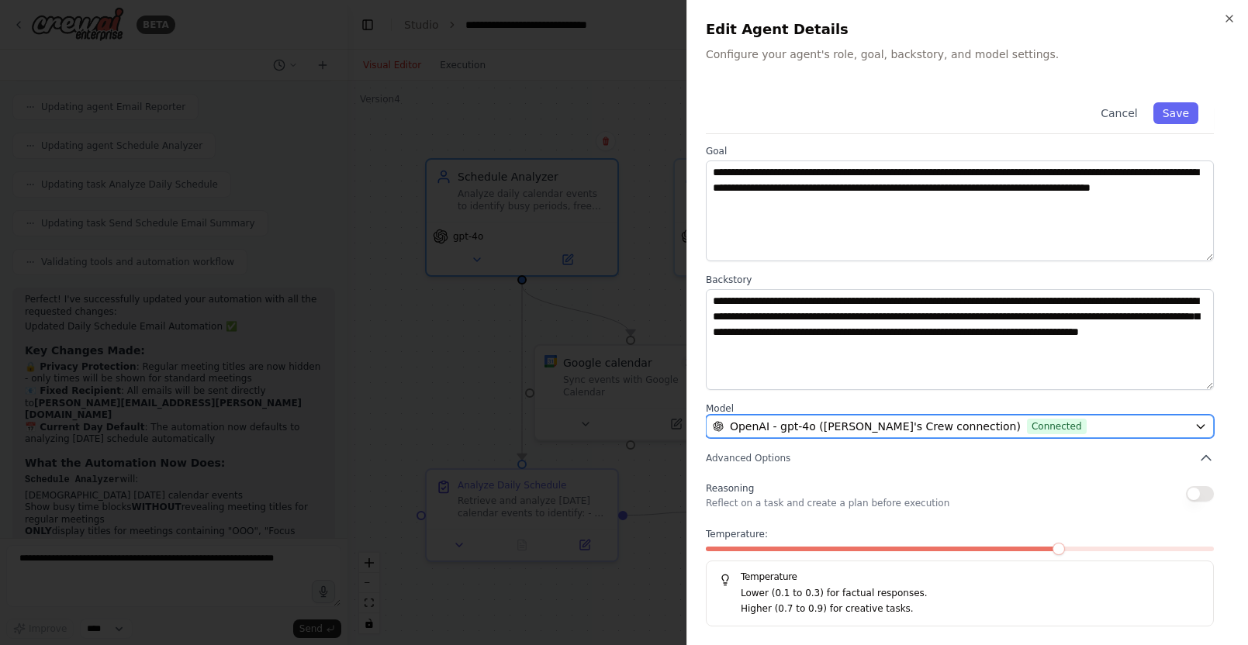
click at [1169, 428] on div "OpenAI - gpt-4o ([PERSON_NAME]'s Crew connection) Connected" at bounding box center [950, 427] width 475 height 16
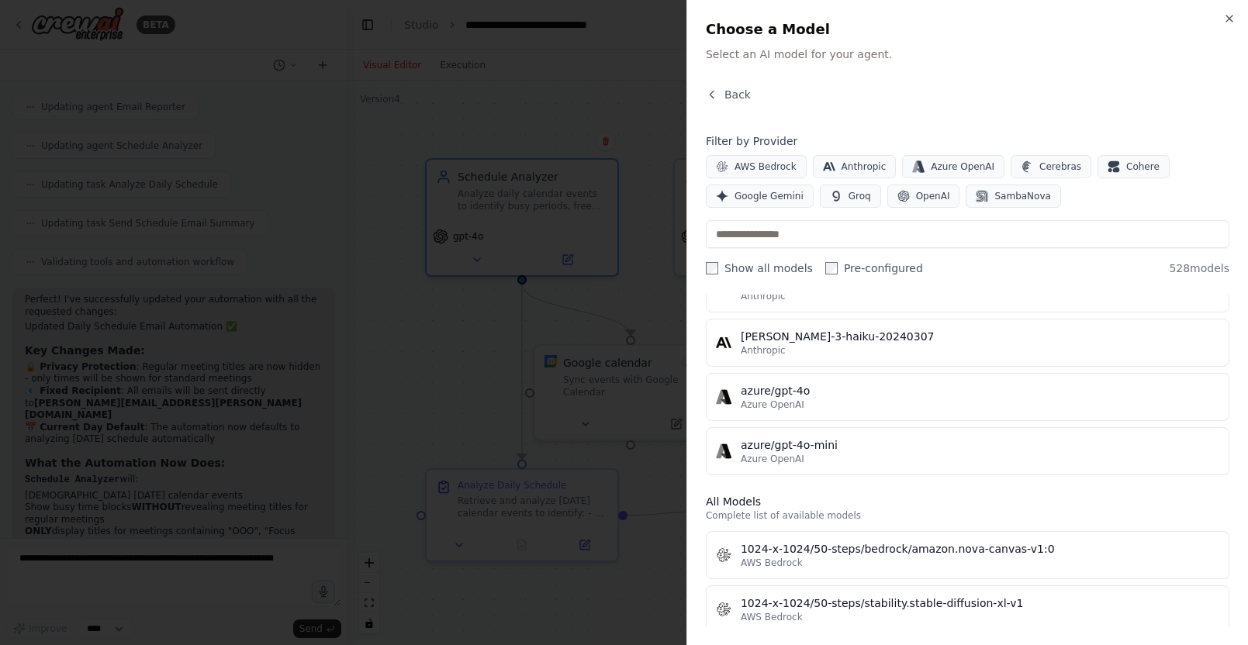
scroll to position [0, 0]
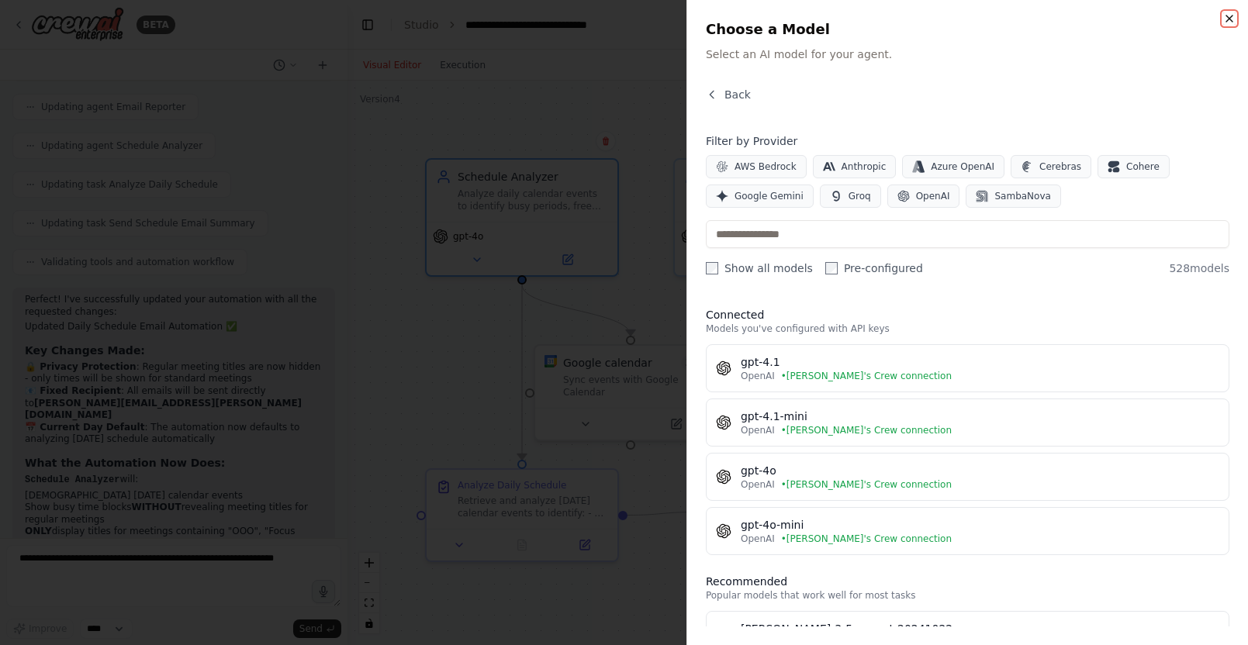
click at [1230, 16] on icon "button" at bounding box center [1229, 18] width 12 height 12
